Goal: Task Accomplishment & Management: Manage account settings

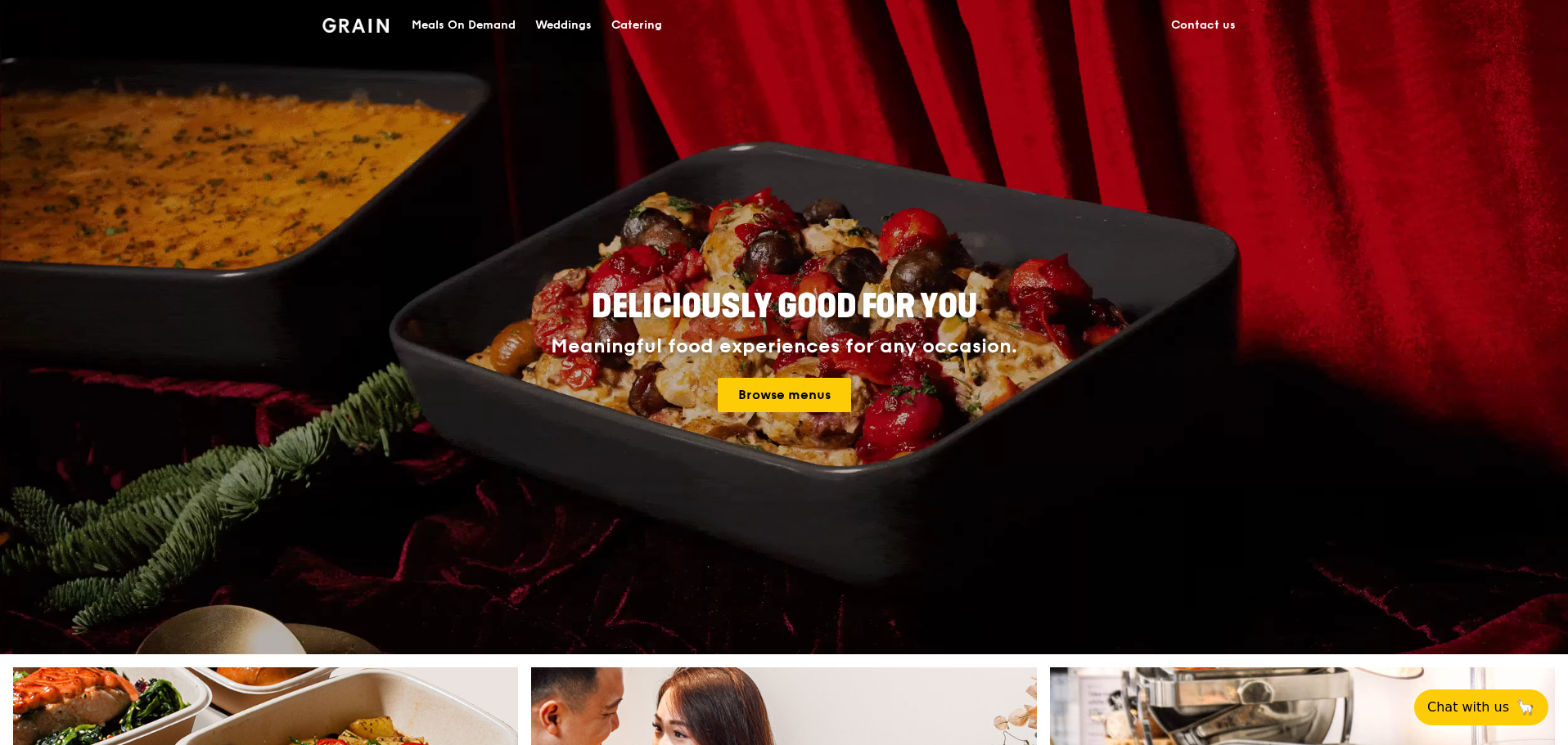
click at [446, 33] on div "Meals On Demand" at bounding box center [464, 25] width 104 height 49
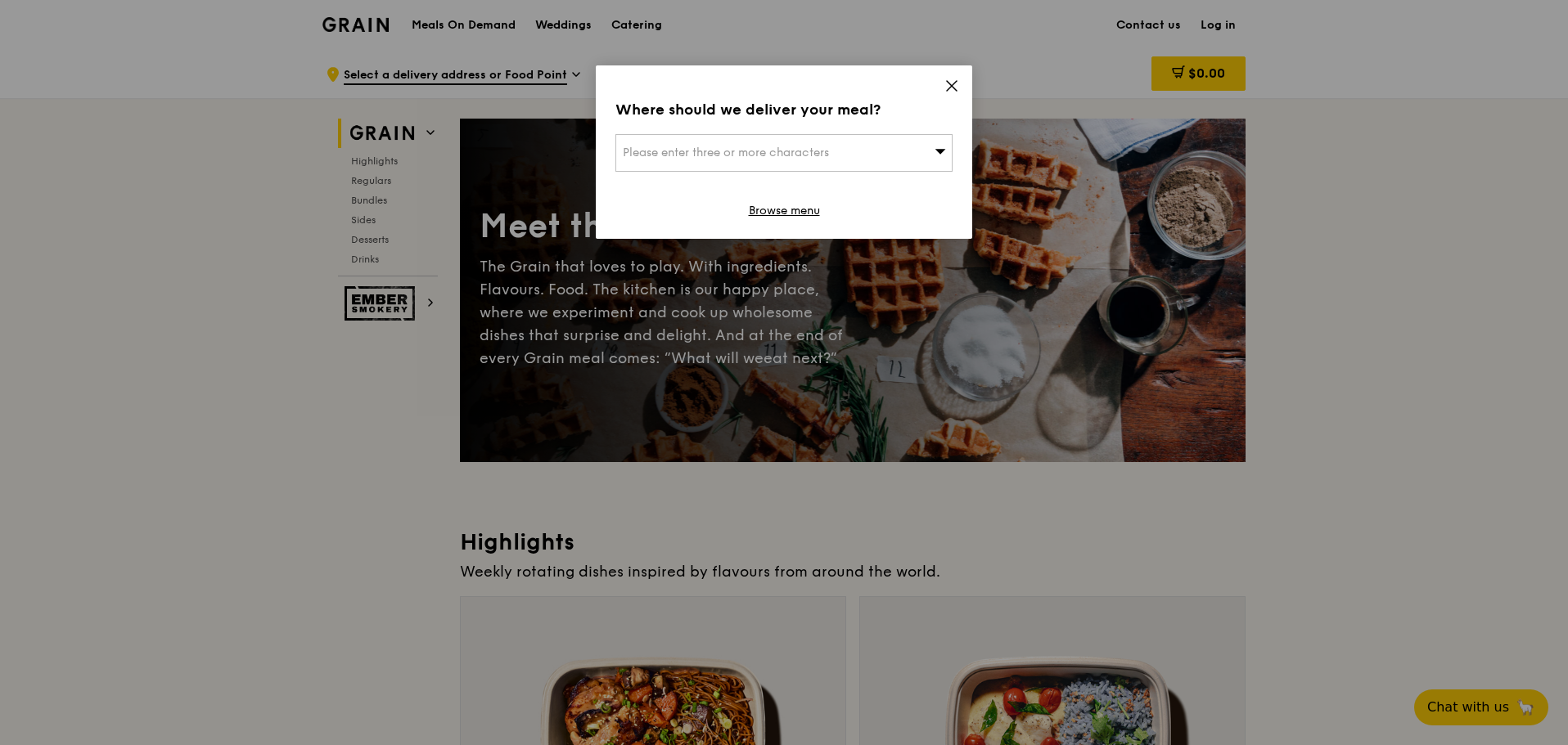
click at [804, 152] on span "Please enter three or more characters" at bounding box center [726, 153] width 206 height 14
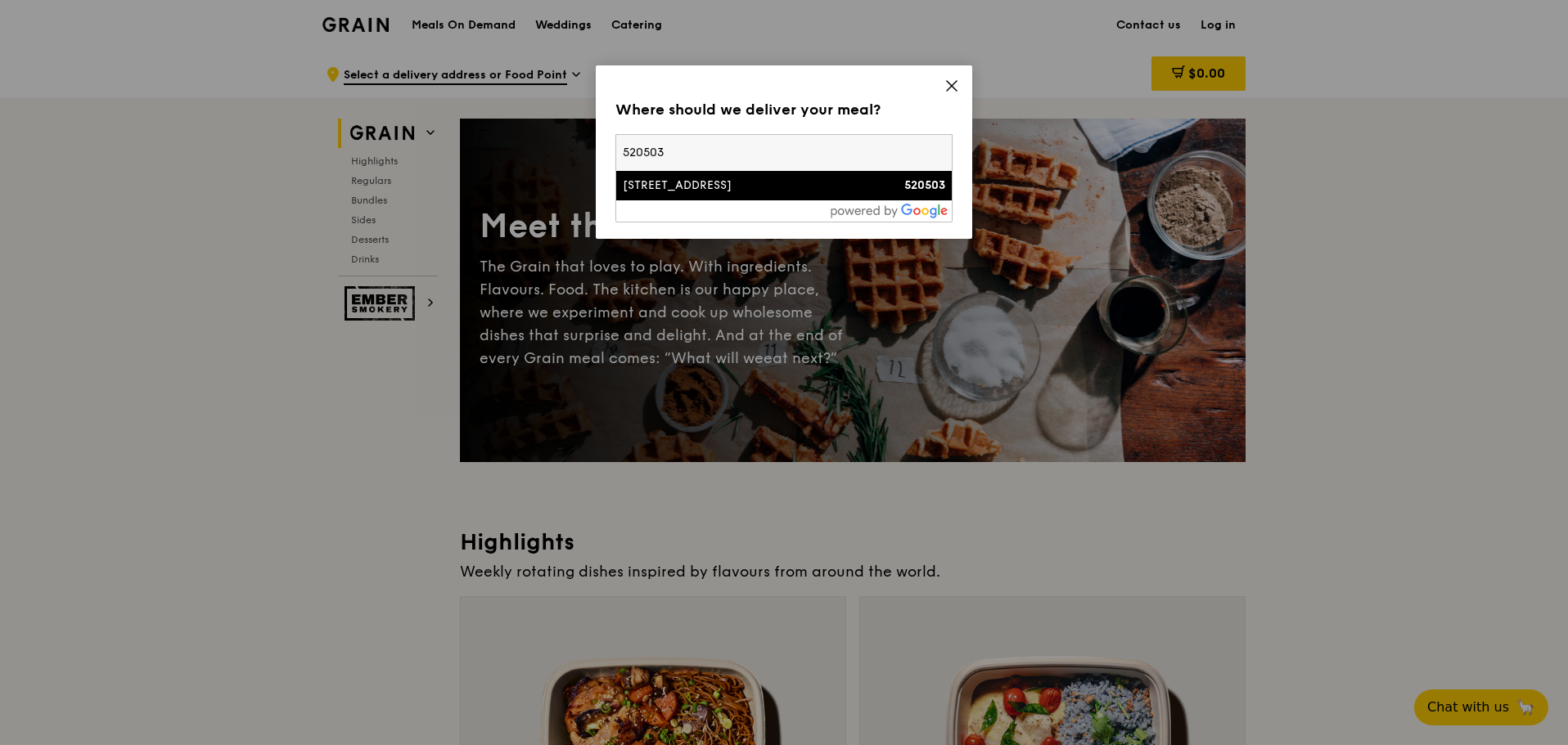
type input "520503"
click at [747, 183] on div "[STREET_ADDRESS]" at bounding box center [744, 186] width 243 height 17
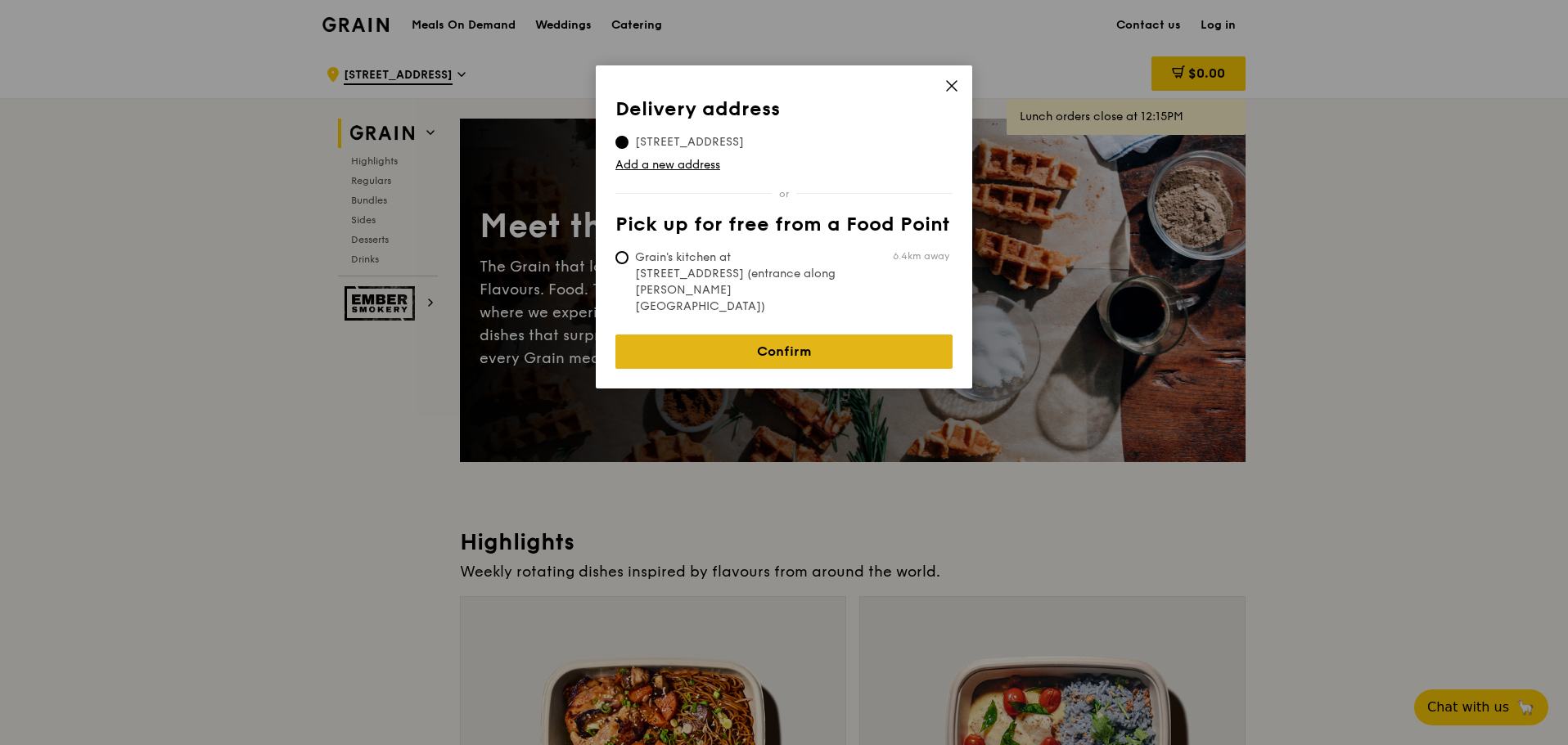
click at [792, 335] on link "Confirm" at bounding box center [784, 352] width 337 height 34
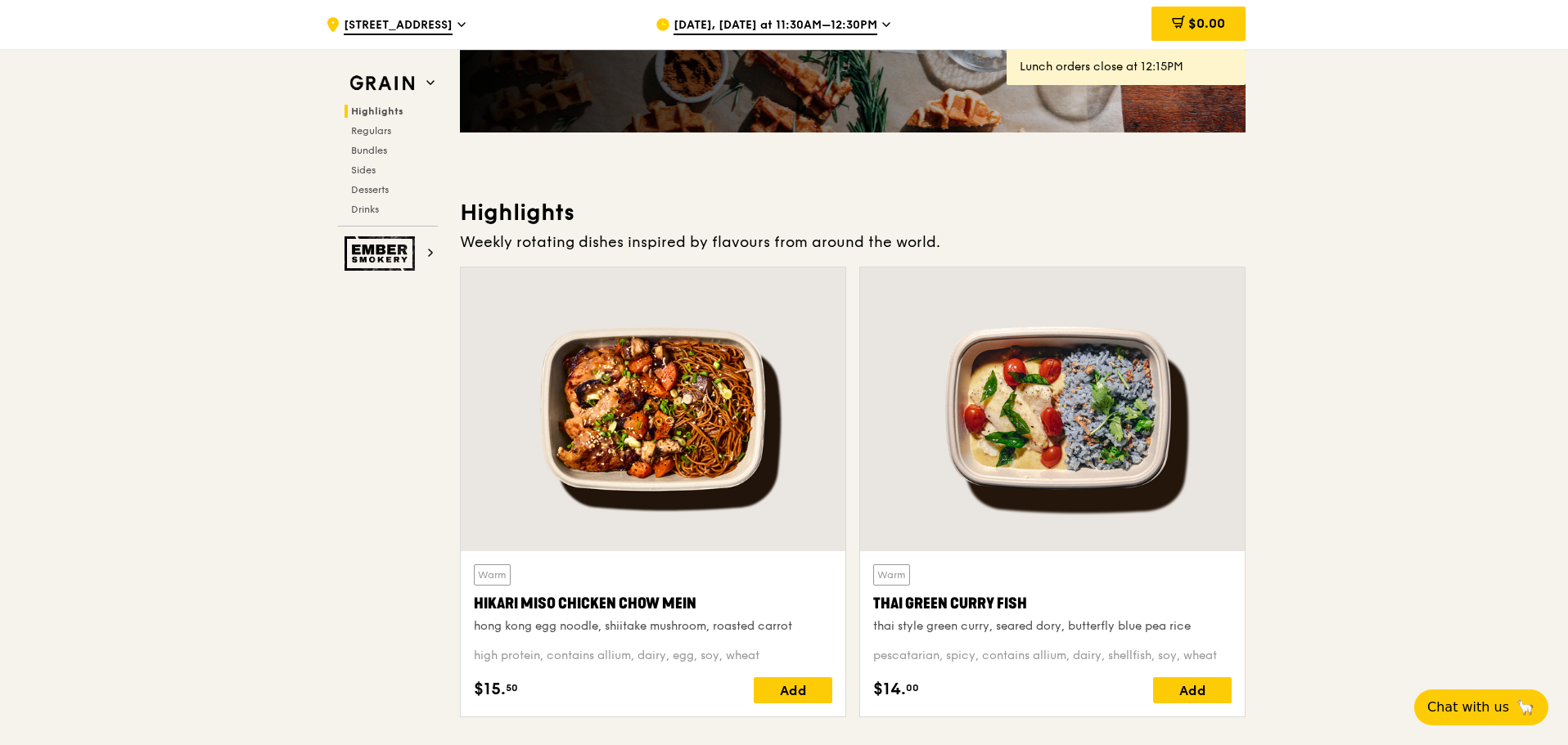
scroll to position [327, 0]
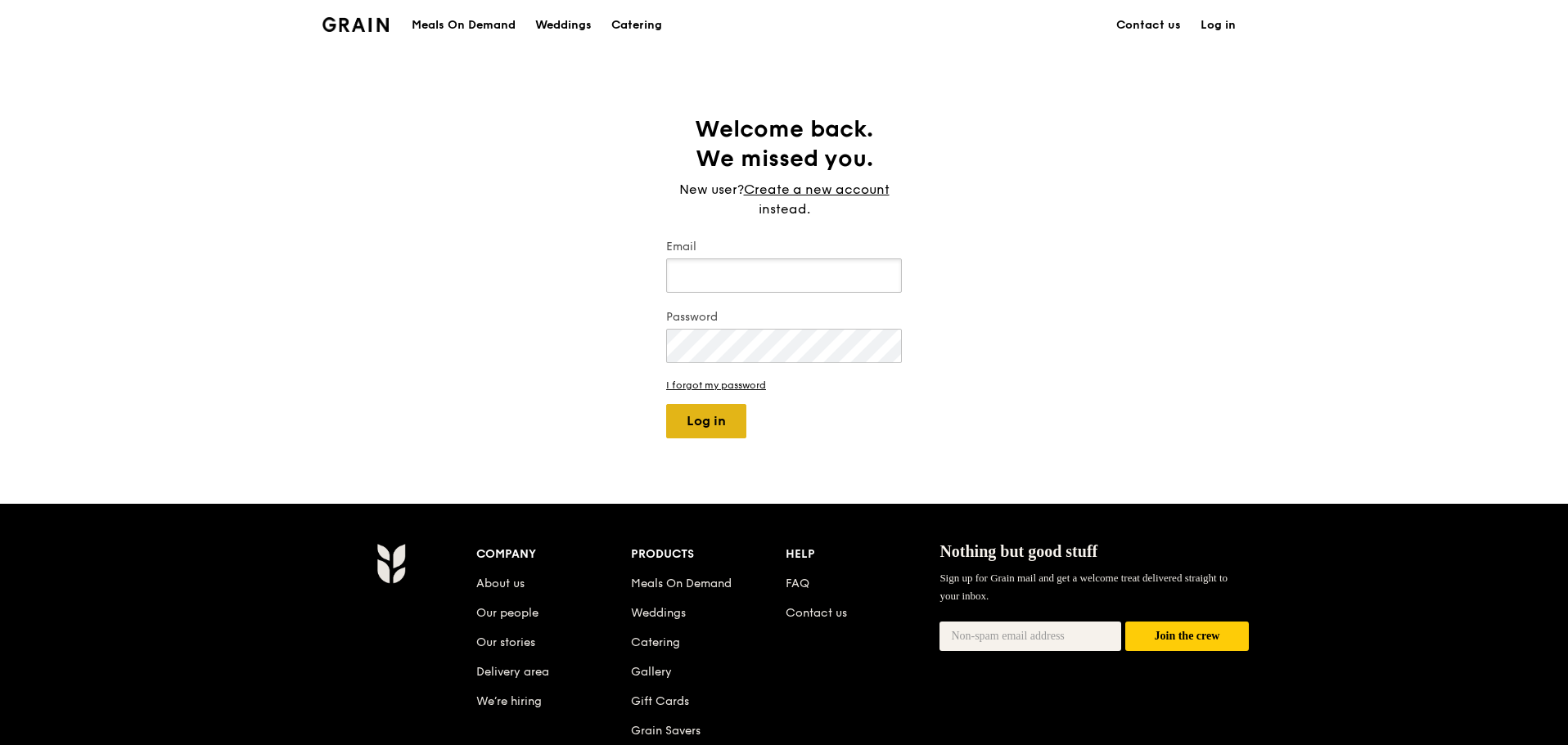
type input "[PERSON_NAME][EMAIL_ADDRESS][DOMAIN_NAME]"
click at [672, 411] on button "Log in" at bounding box center [707, 421] width 81 height 34
select select "100"
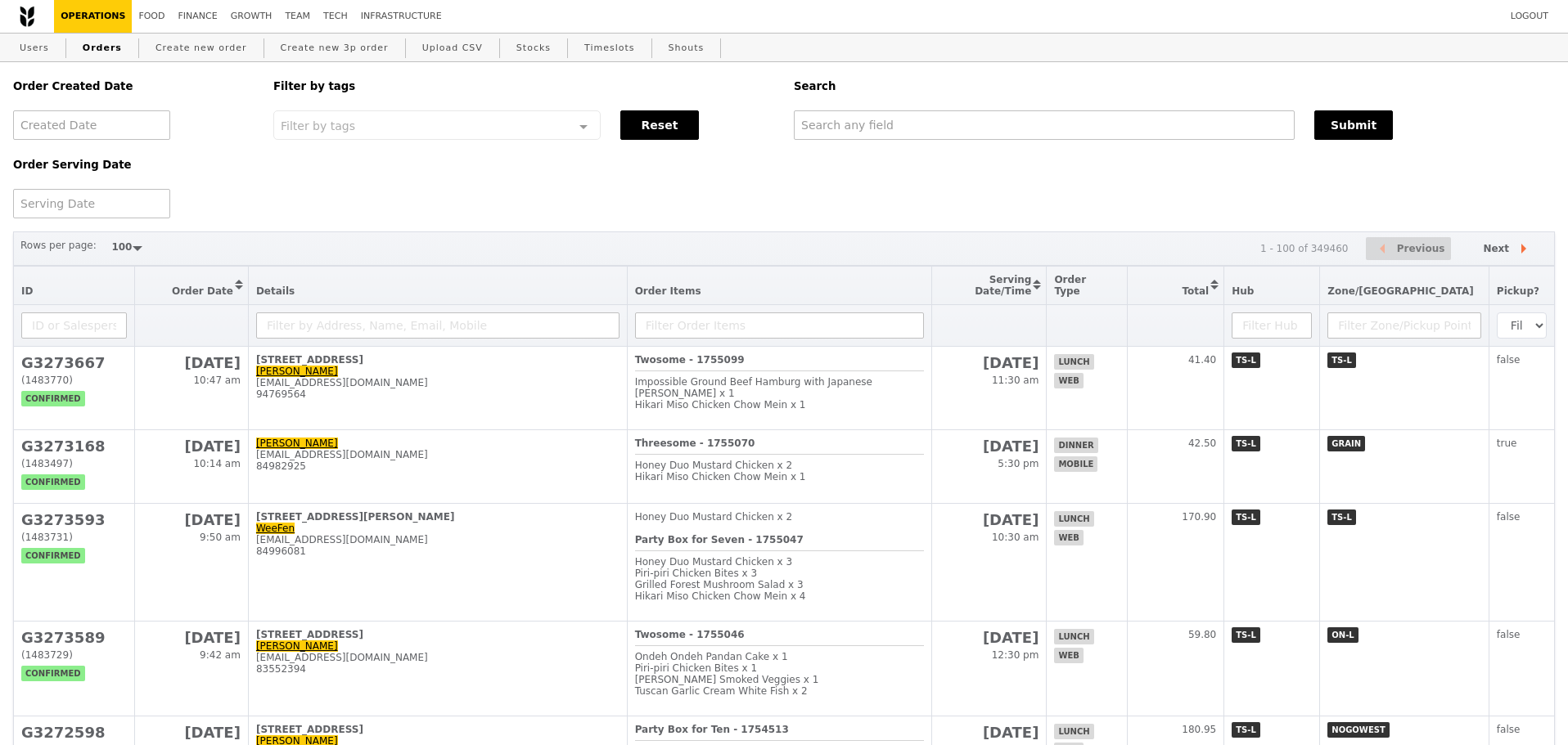
drag, startPoint x: 985, startPoint y: 246, endPoint x: 972, endPoint y: 256, distance: 16.4
click at [985, 246] on div "Rows per page: 50 100 200 1 - 100 of 349460 Previous Next" at bounding box center [784, 249] width 1542 height 35
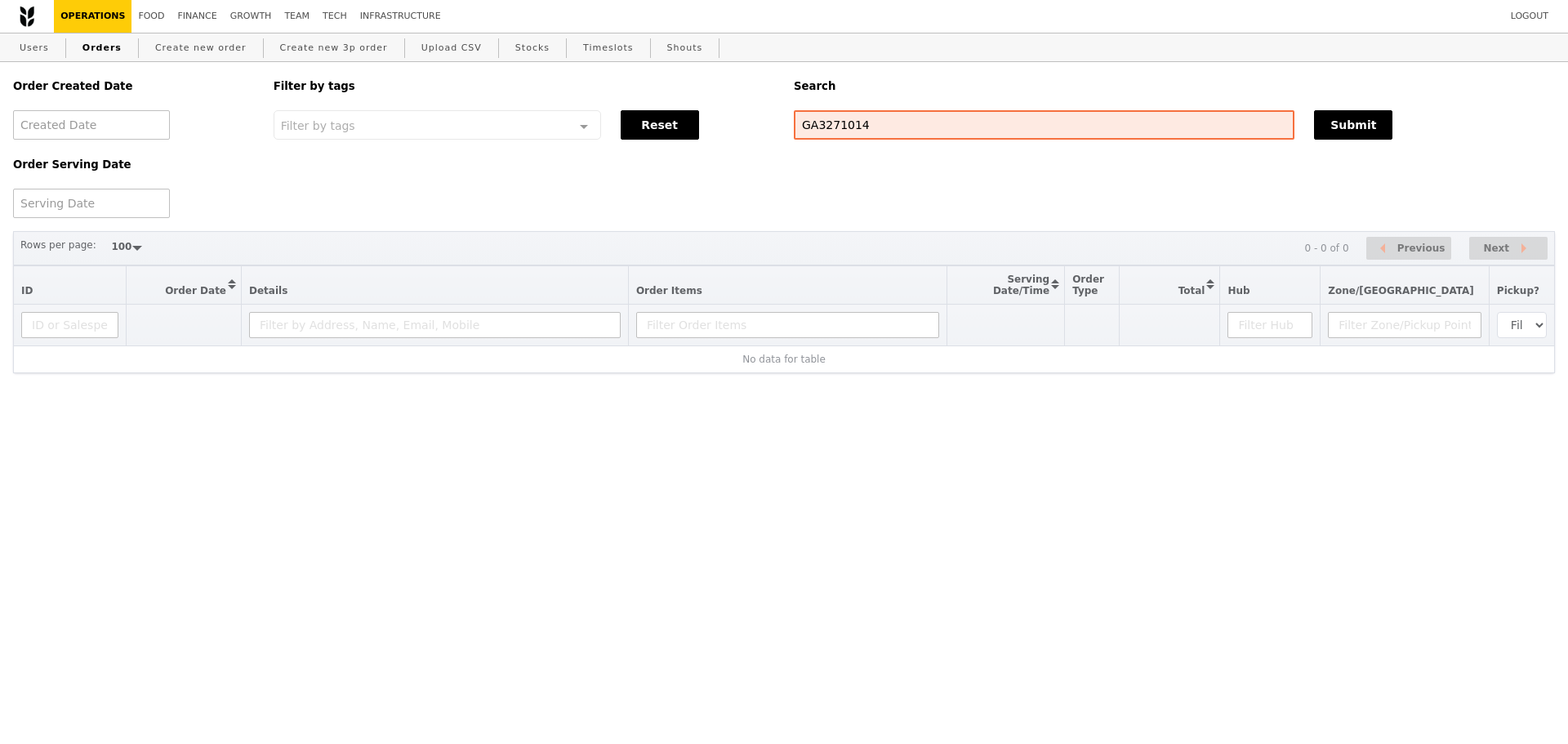
select select "100"
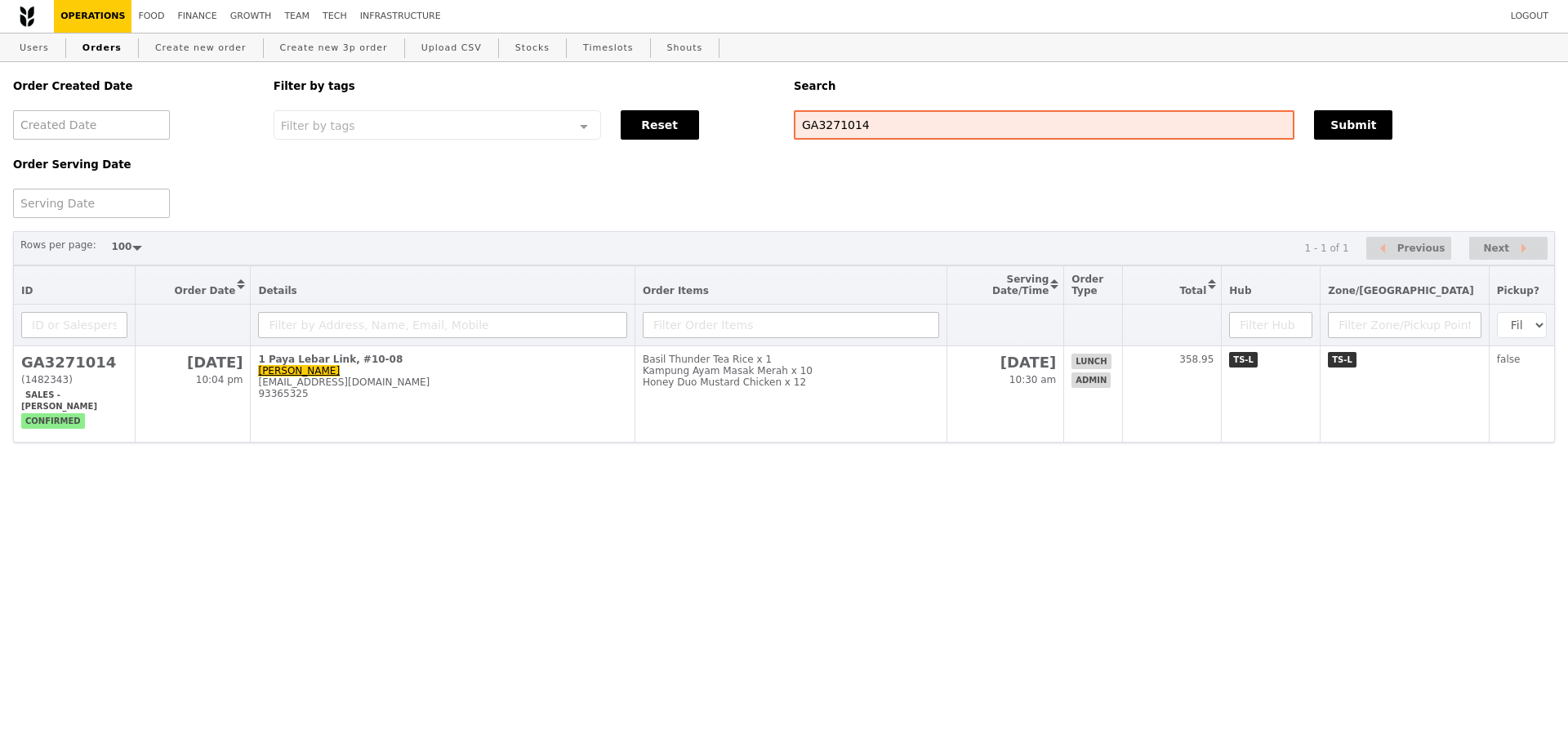
click at [973, 183] on div "Order Created Date Order Serving Date Filter by tags Filter by tags Meal_Plan W…" at bounding box center [784, 140] width 1562 height 156
click at [35, 51] on link "Users" at bounding box center [34, 48] width 43 height 29
click at [193, 19] on link "Finance" at bounding box center [198, 16] width 52 height 33
click at [742, 202] on div "Order Created Date Order Serving Date Filter by tags Filter by tags Meal_Plan W…" at bounding box center [784, 140] width 1562 height 156
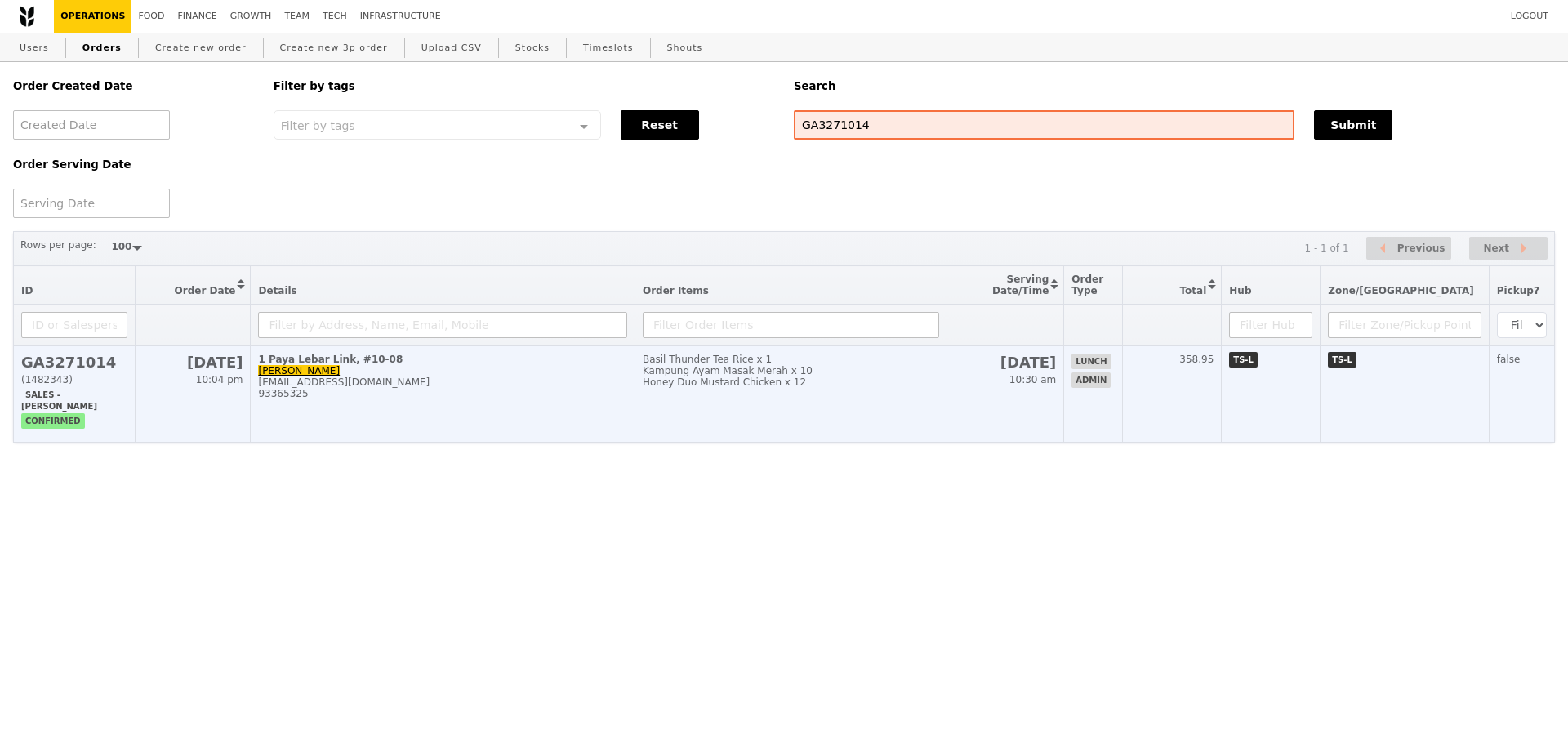
drag, startPoint x: 1036, startPoint y: 431, endPoint x: 1050, endPoint y: 413, distance: 22.8
click at [1037, 425] on td "17 Sep 10:30 am" at bounding box center [1005, 394] width 116 height 96
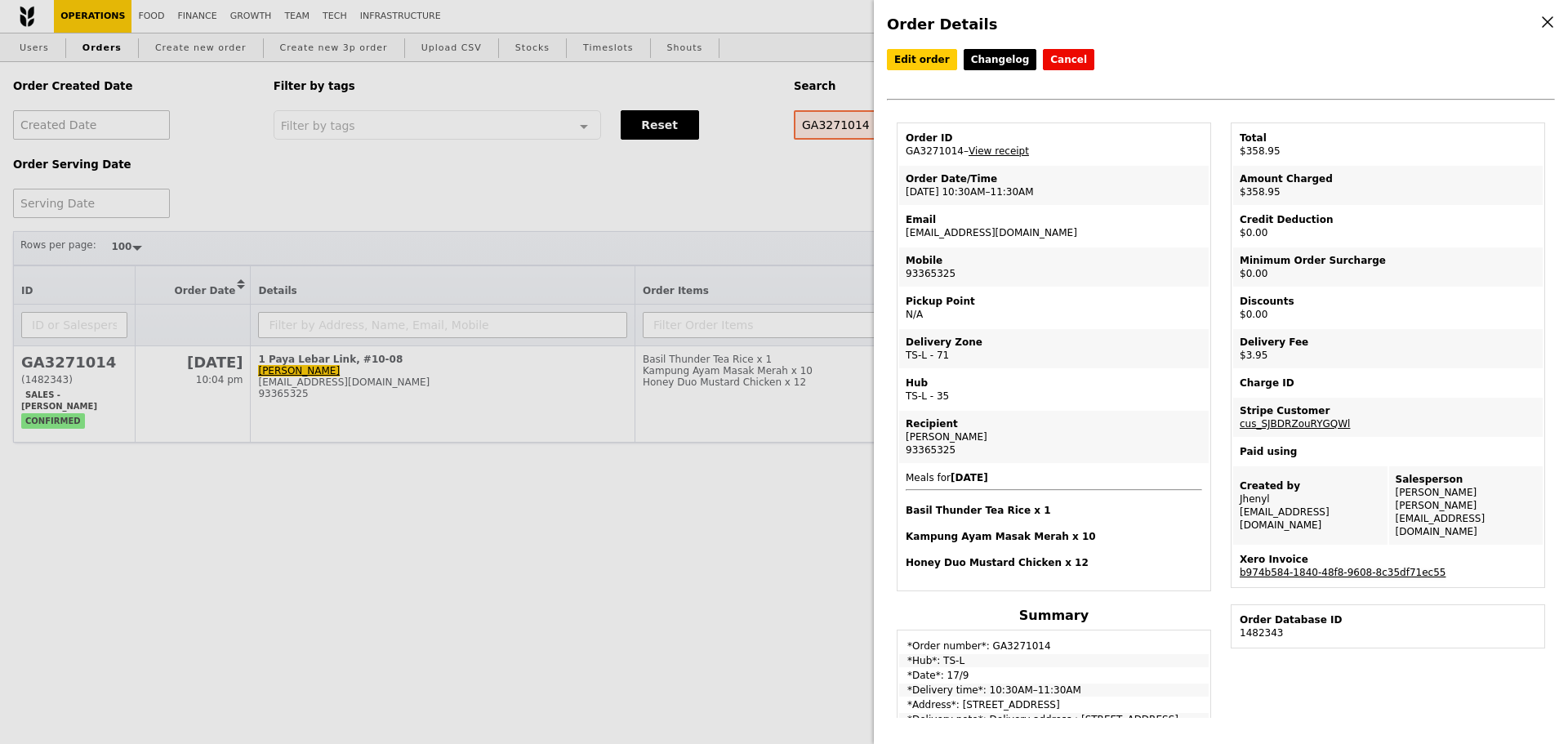
click at [1365, 567] on link "b974b584-1840-48f8-9608-8c35df71ec55" at bounding box center [1343, 573] width 206 height 12
